Goal: Find specific page/section: Find specific page/section

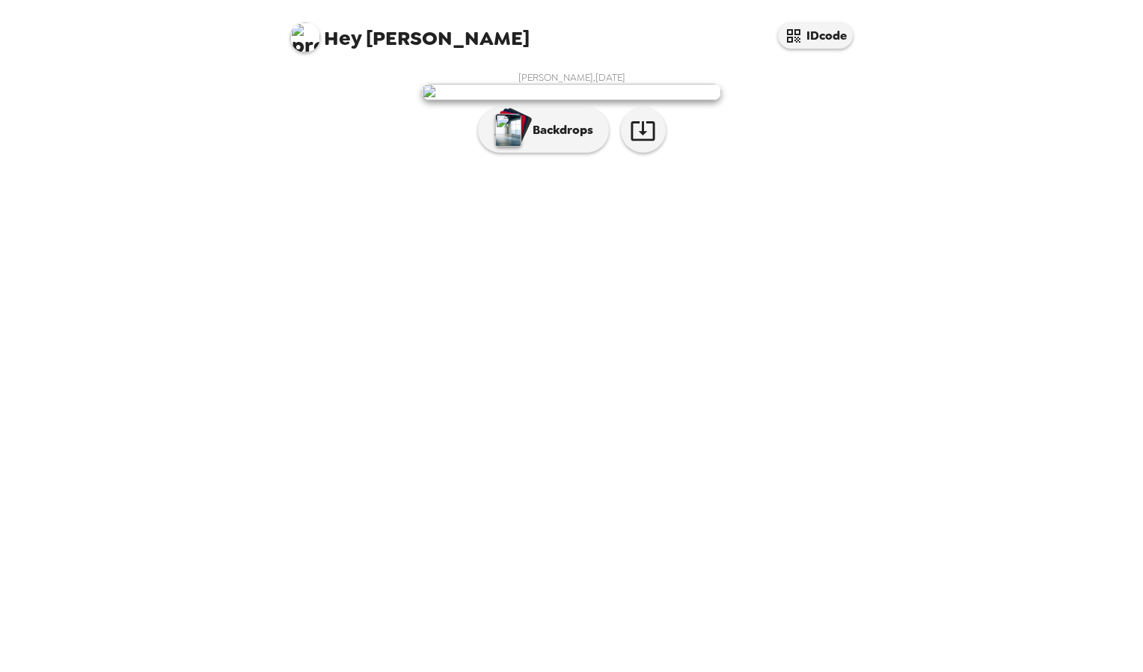
click at [649, 100] on img at bounding box center [571, 92] width 299 height 16
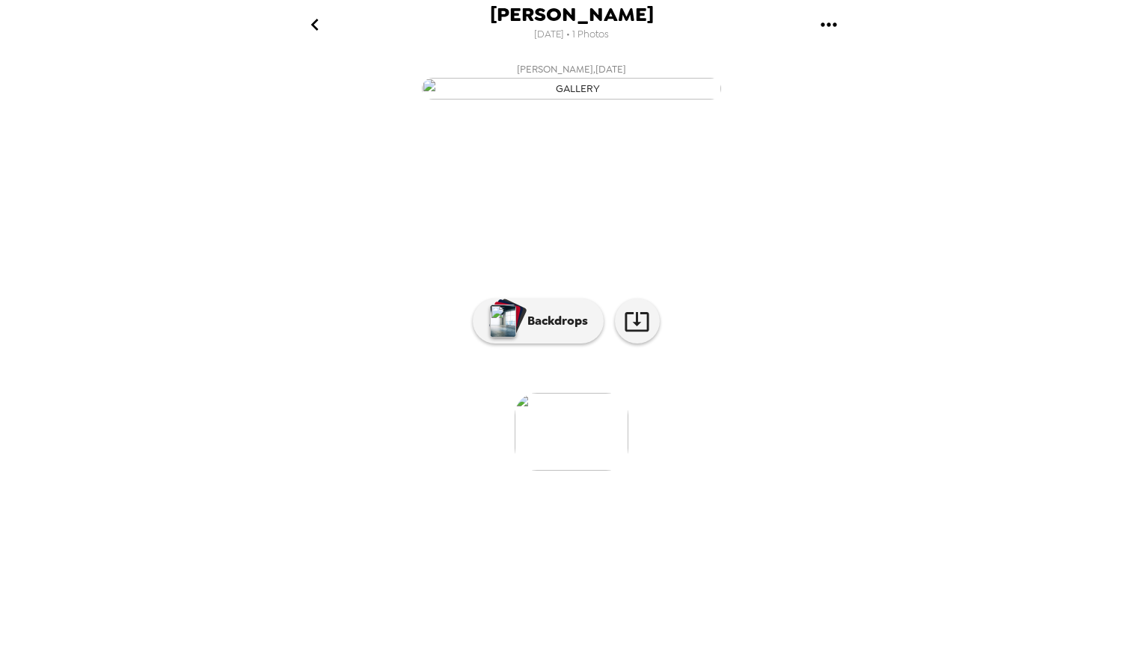
click at [870, 471] on li at bounding box center [814, 432] width 114 height 78
click at [609, 100] on img "button" at bounding box center [571, 89] width 299 height 22
click at [822, 38] on button "gallery menu" at bounding box center [828, 24] width 49 height 49
click at [317, 22] on div at bounding box center [571, 336] width 1143 height 672
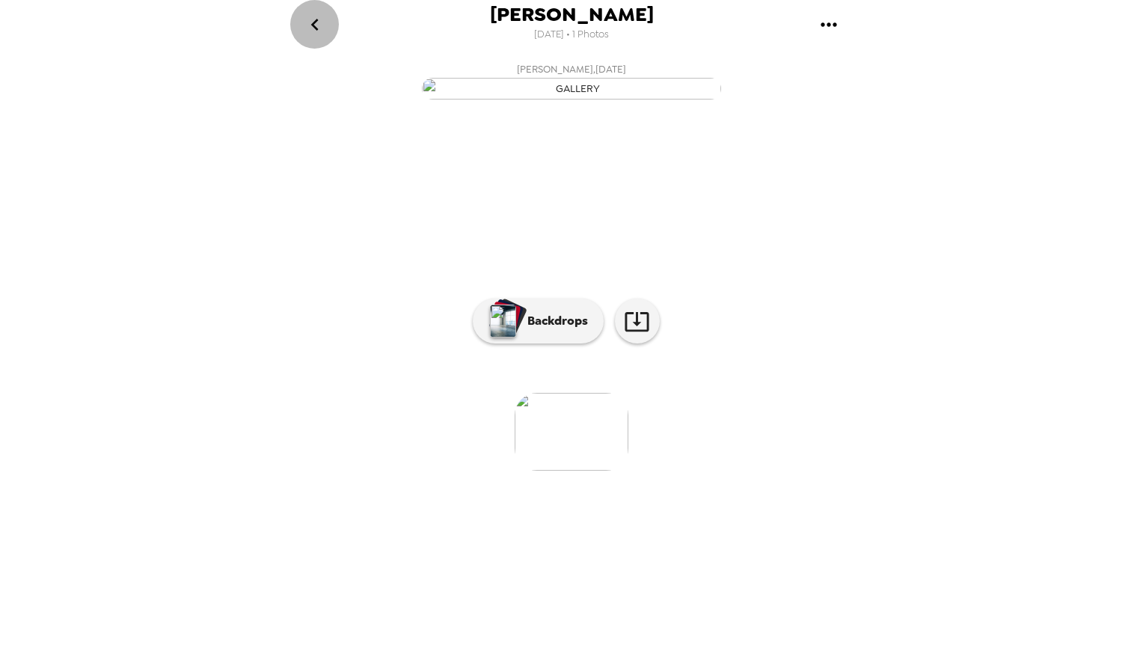
click at [317, 22] on icon "go back" at bounding box center [315, 25] width 24 height 24
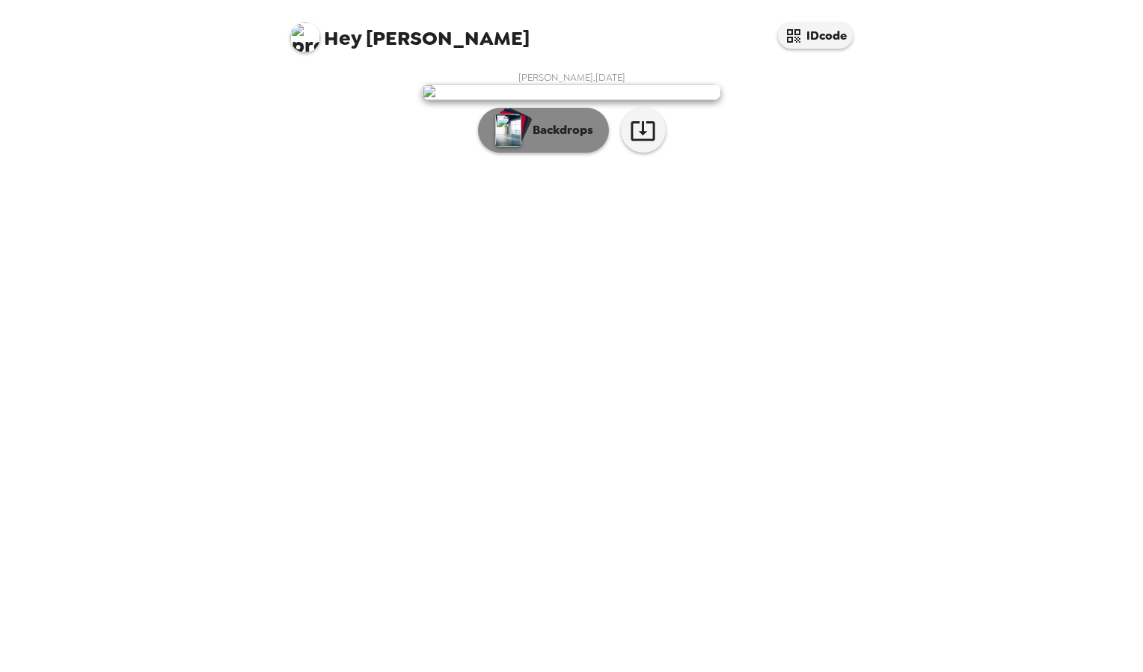
click at [586, 153] on button "Backdrops" at bounding box center [543, 130] width 131 height 45
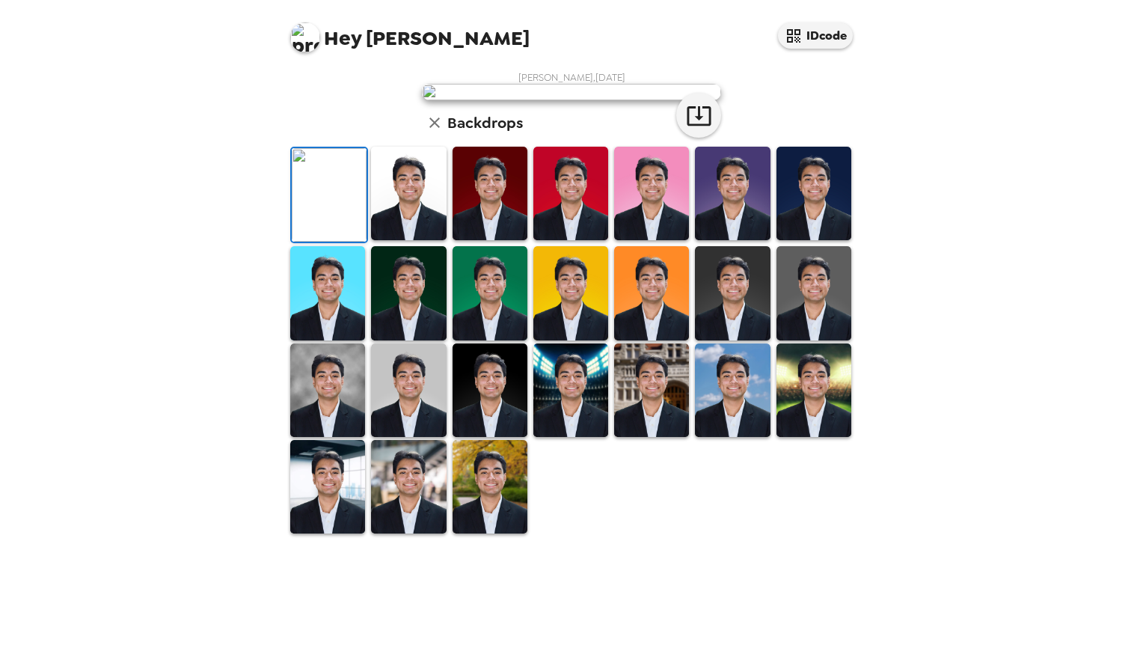
scroll to position [236, 0]
click at [505, 534] on img at bounding box center [490, 487] width 75 height 94
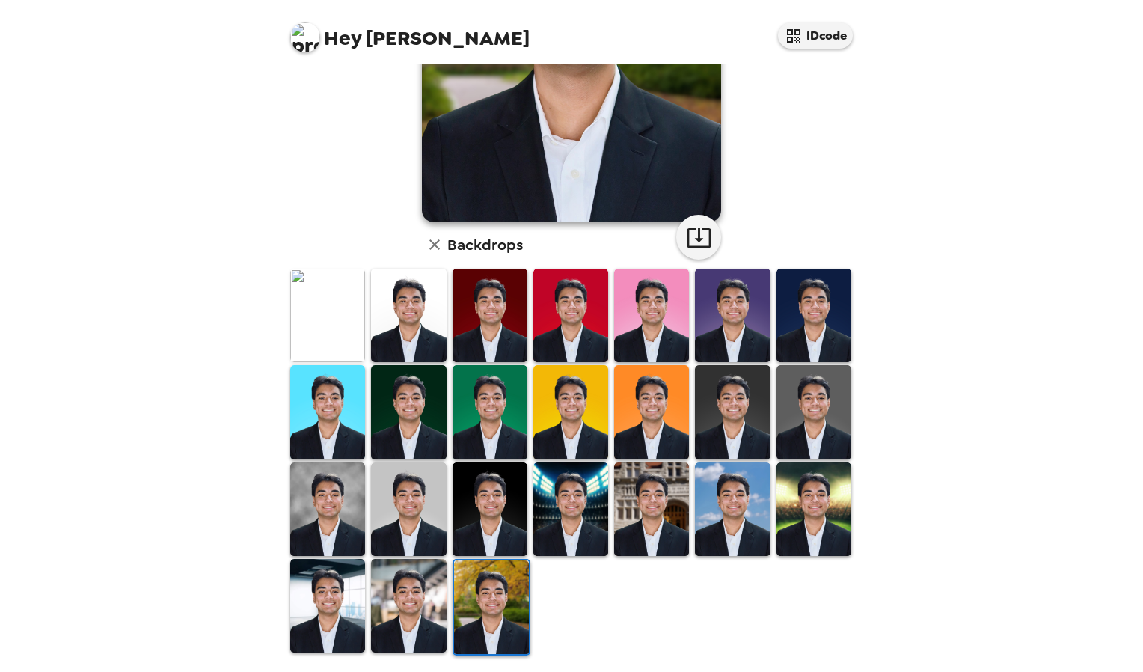
click at [418, 325] on img at bounding box center [408, 316] width 75 height 94
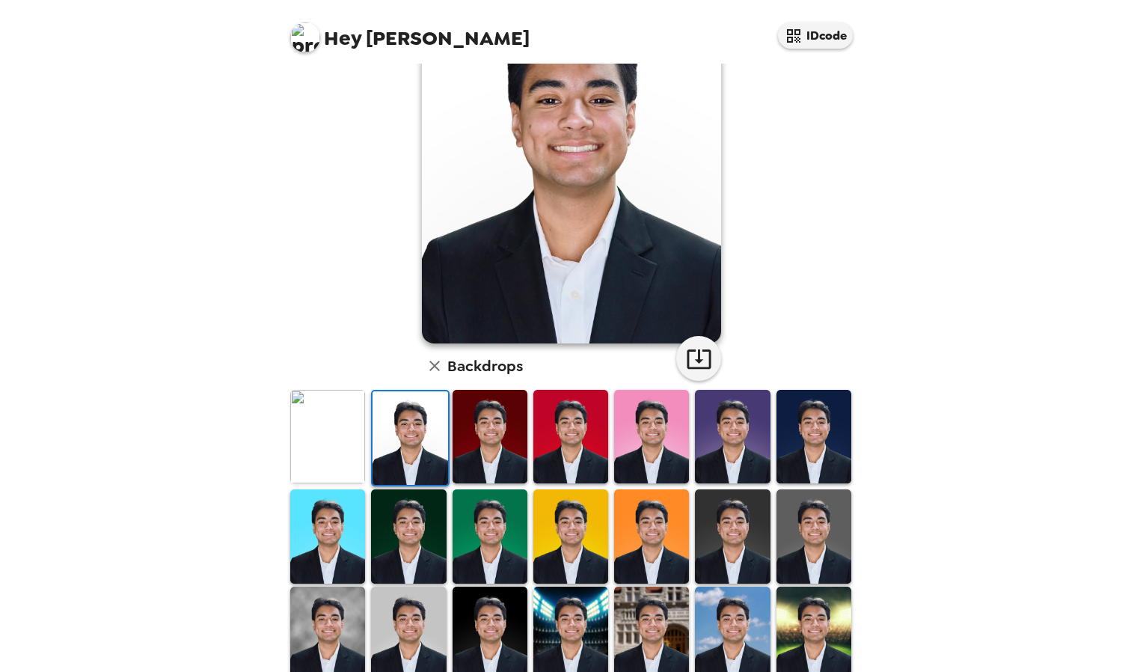
scroll to position [0, 0]
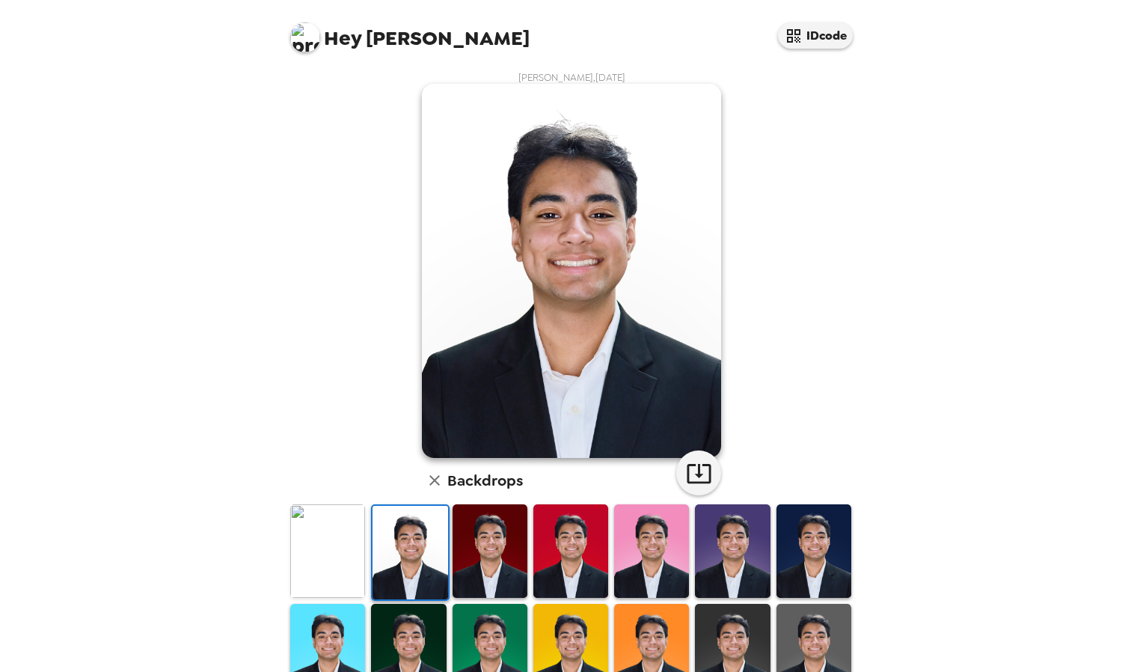
click at [340, 533] on img at bounding box center [327, 551] width 75 height 94
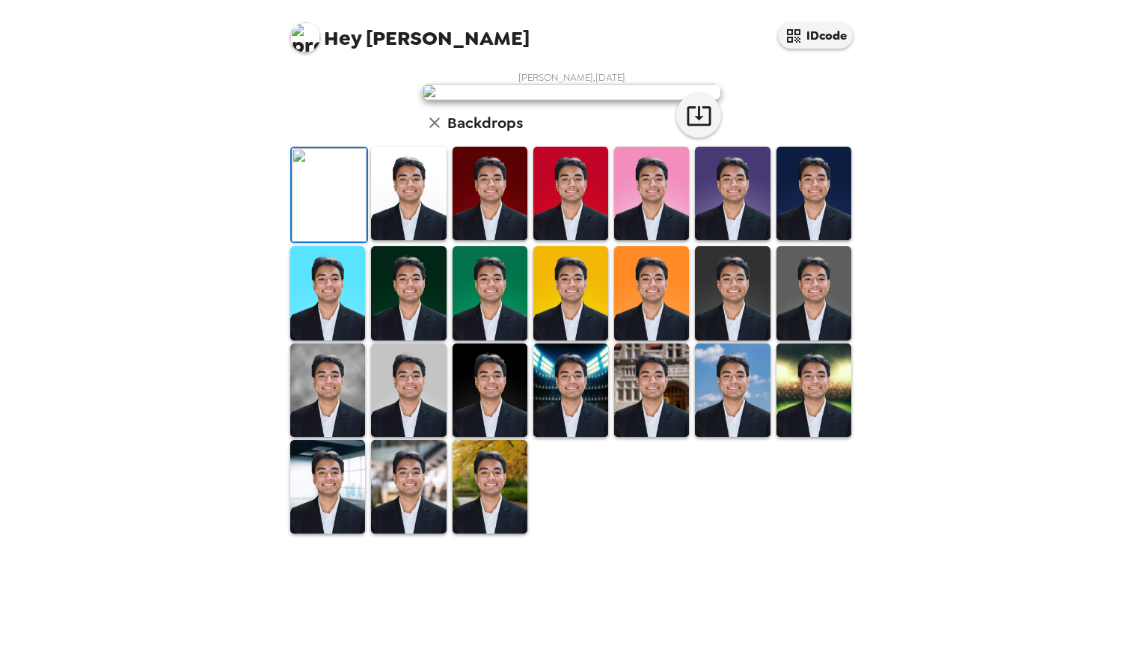
drag, startPoint x: 550, startPoint y: 543, endPoint x: 523, endPoint y: 540, distance: 27.0
click at [523, 245] on div at bounding box center [490, 195] width 81 height 100
click at [561, 240] on img at bounding box center [571, 194] width 75 height 94
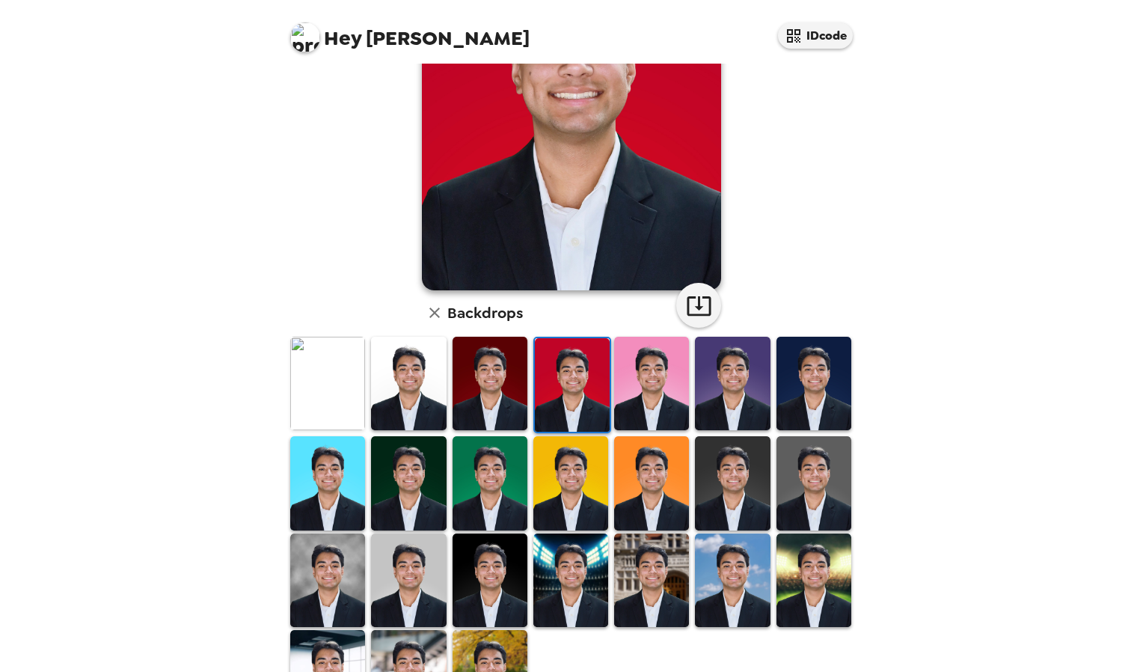
scroll to position [236, 0]
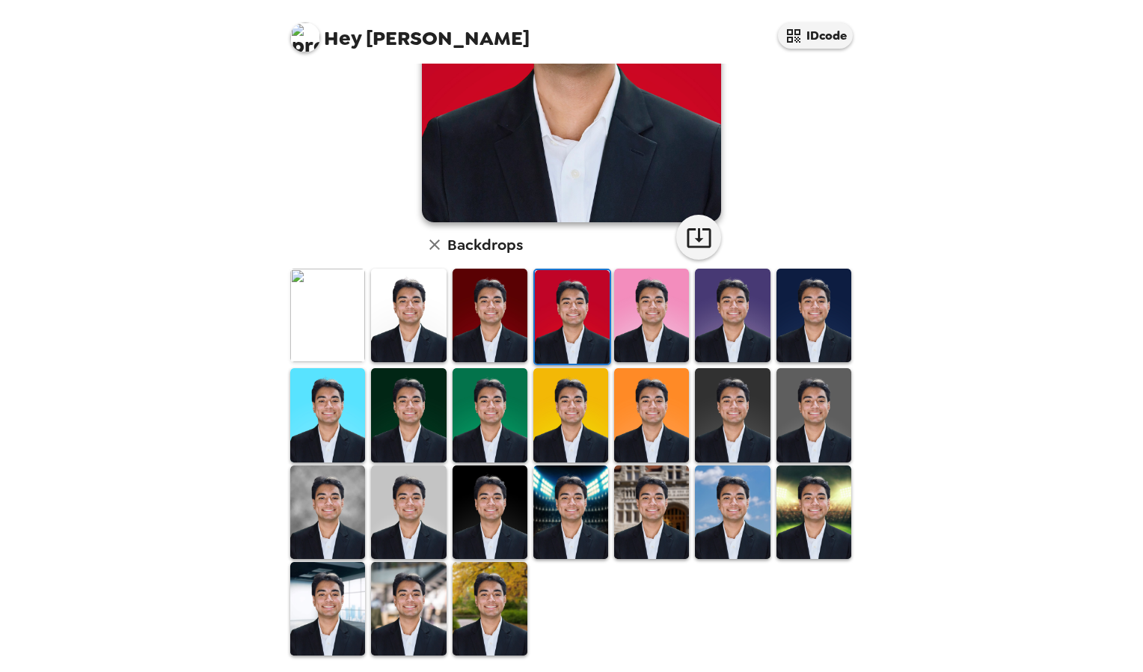
click at [621, 520] on img at bounding box center [651, 512] width 75 height 94
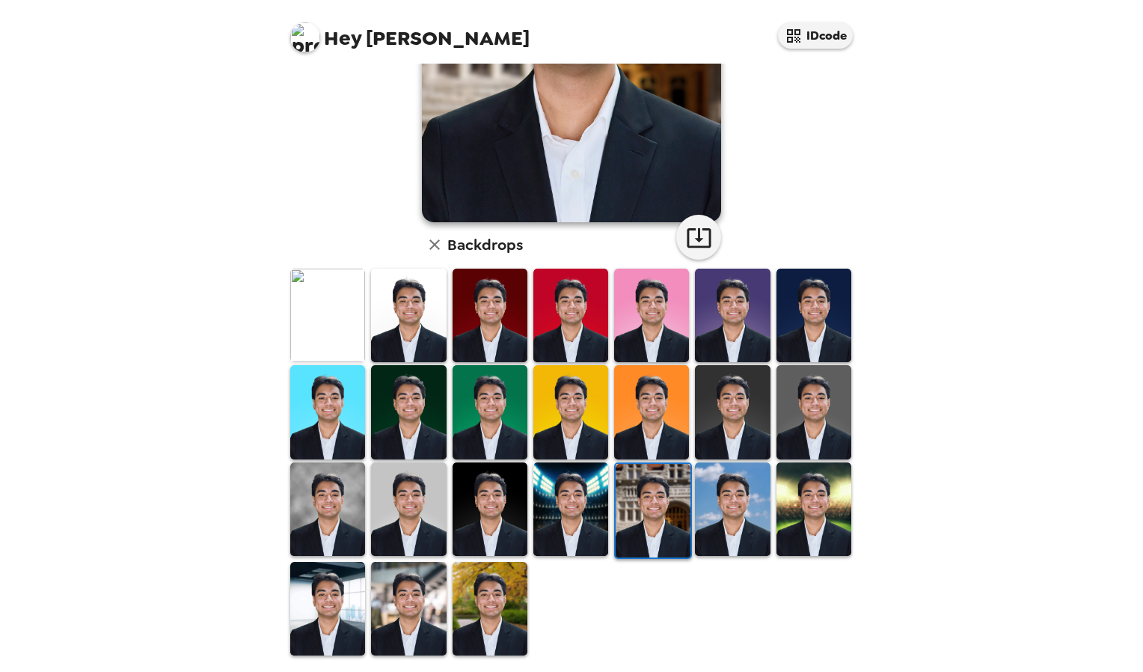
click at [727, 418] on img at bounding box center [732, 412] width 75 height 94
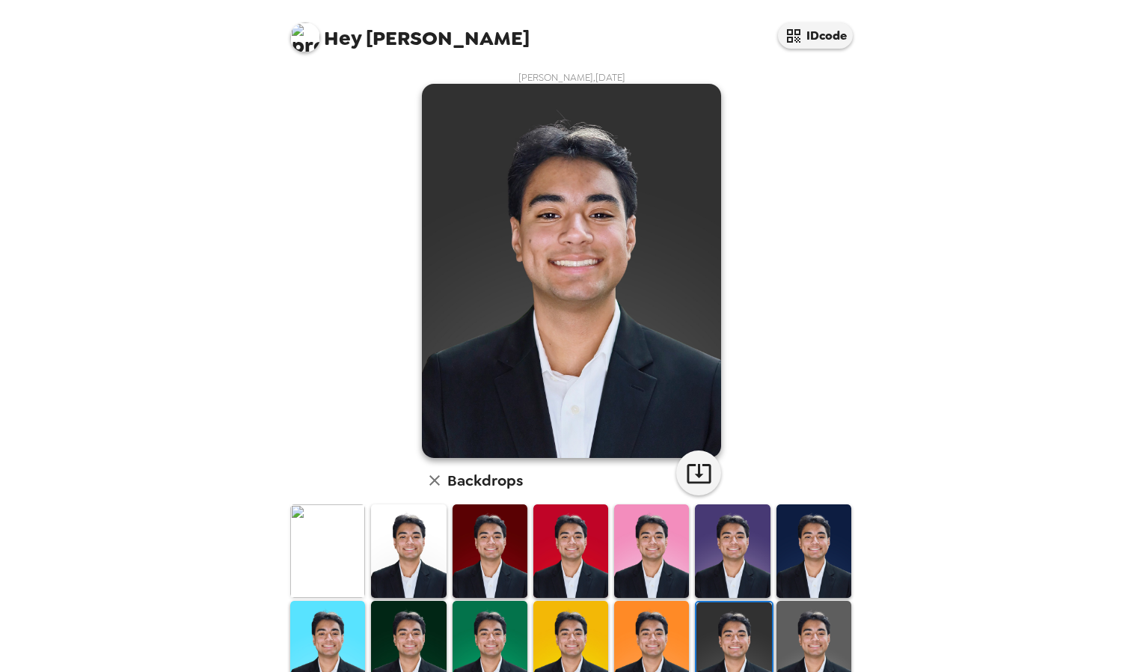
scroll to position [1, 0]
